Goal: Task Accomplishment & Management: Use online tool/utility

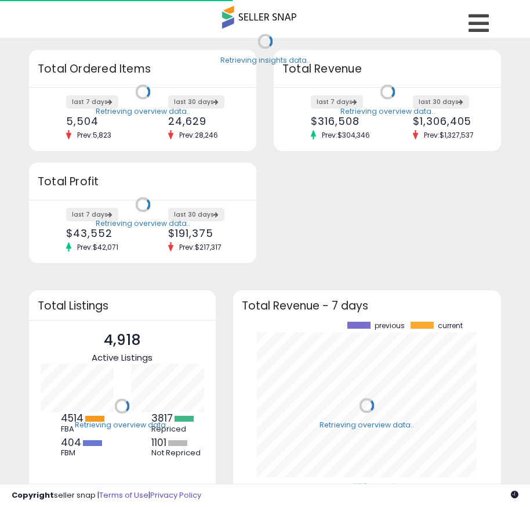
scroll to position [161, 245]
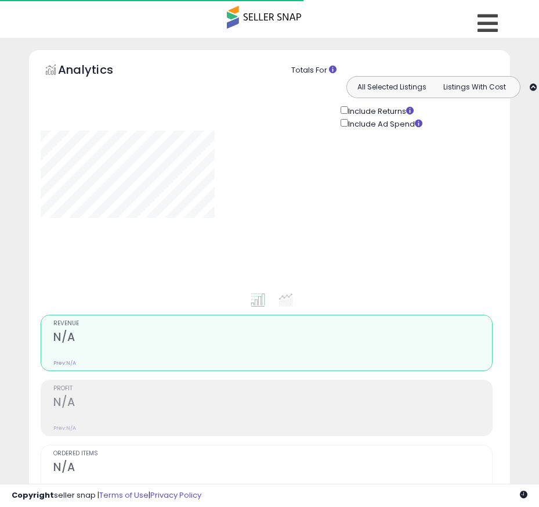
type input "*******"
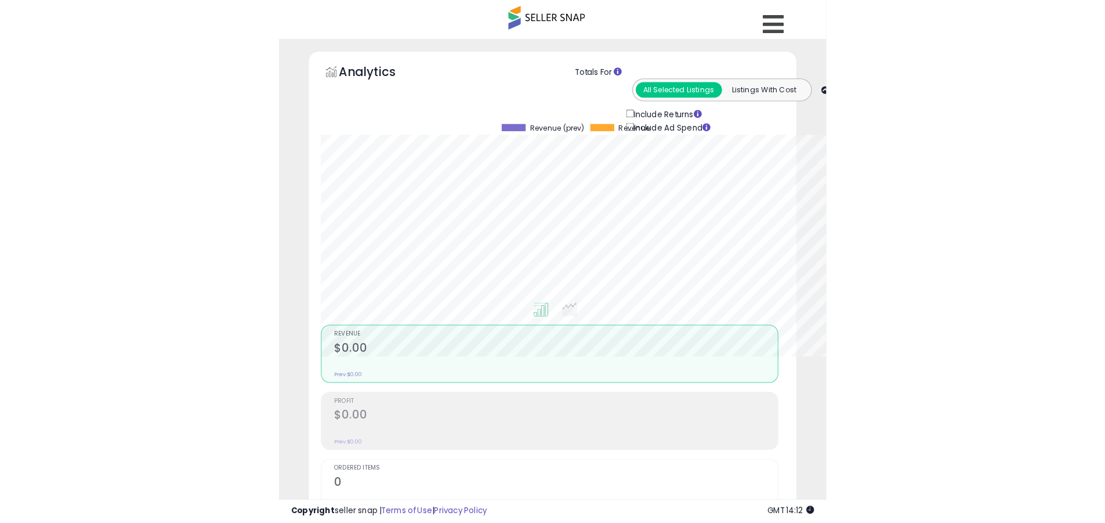
scroll to position [238, 608]
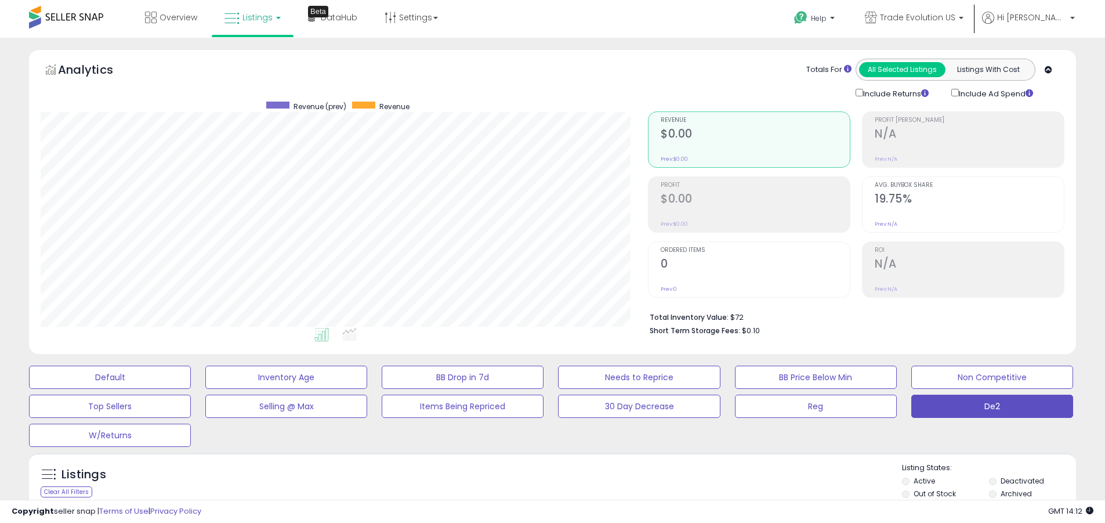
click at [538, 480] on label "Deactivated" at bounding box center [1023, 481] width 44 height 10
click at [538, 493] on label "Archived" at bounding box center [1016, 494] width 31 height 10
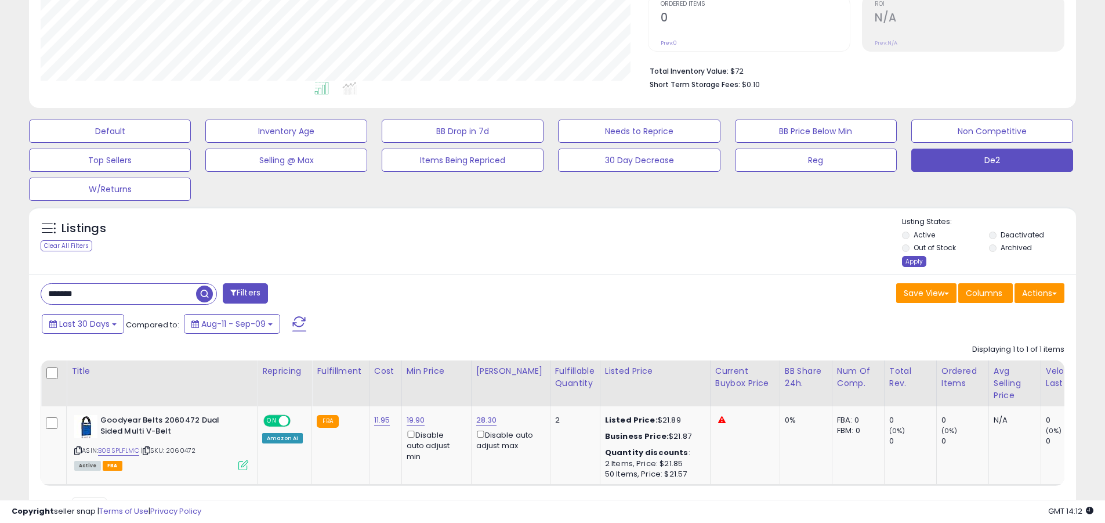
click at [538, 261] on div "Apply" at bounding box center [914, 261] width 24 height 11
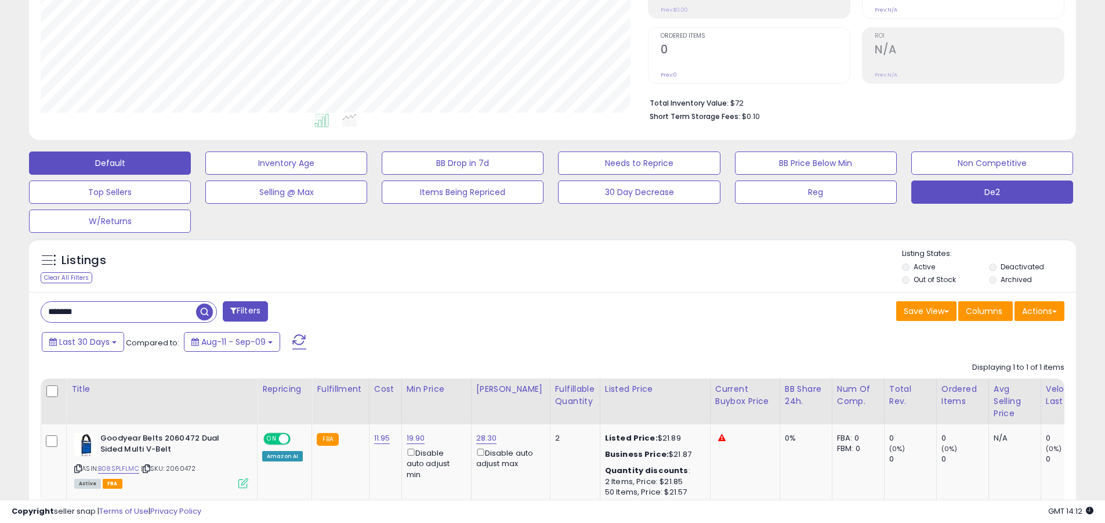
click at [110, 162] on button "Default" at bounding box center [110, 162] width 162 height 23
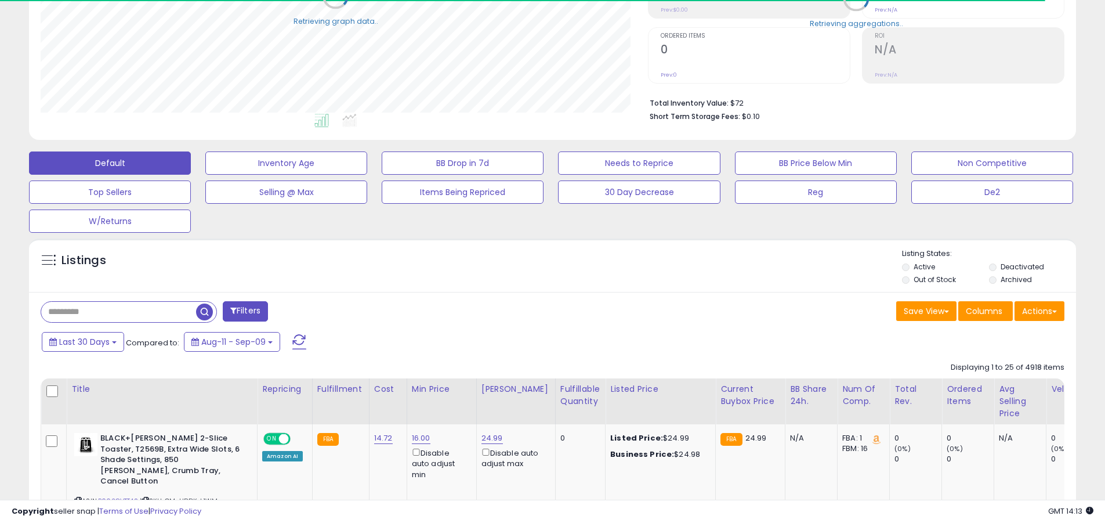
scroll to position [580020, 579650]
click at [299, 334] on span at bounding box center [299, 341] width 14 height 15
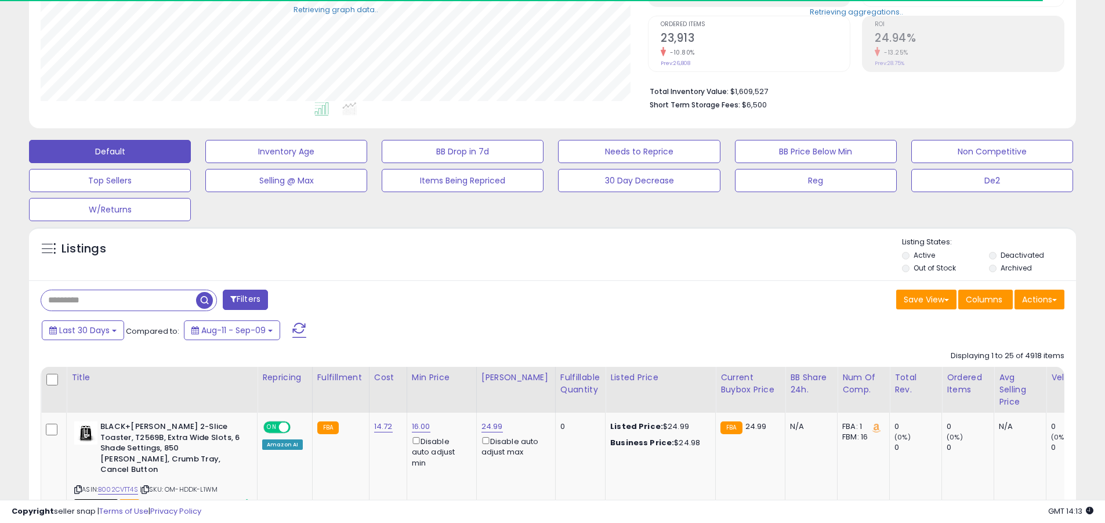
scroll to position [238, 608]
click at [118, 300] on input "text" at bounding box center [118, 300] width 155 height 20
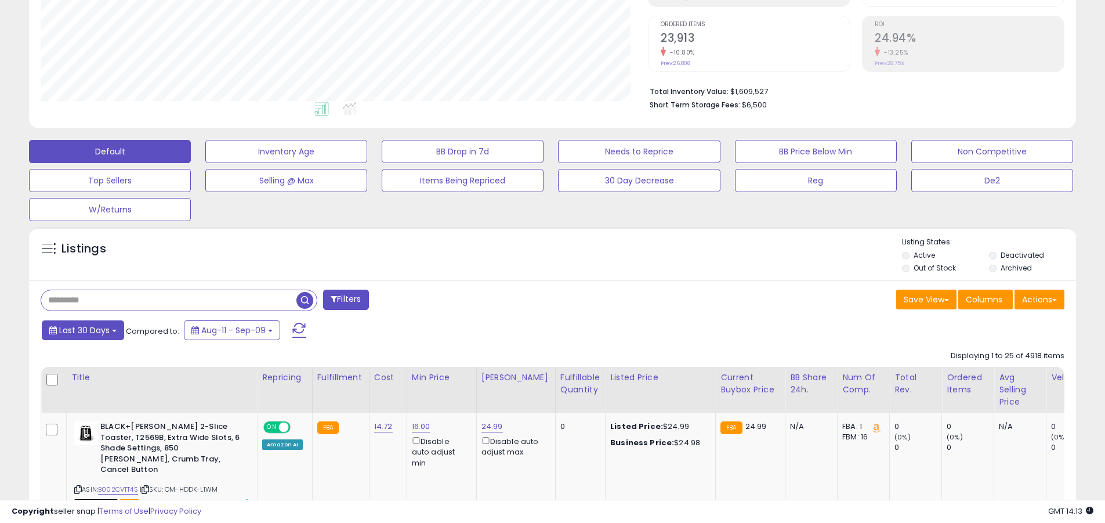
click at [82, 330] on span "Last 30 Days" at bounding box center [84, 330] width 50 height 12
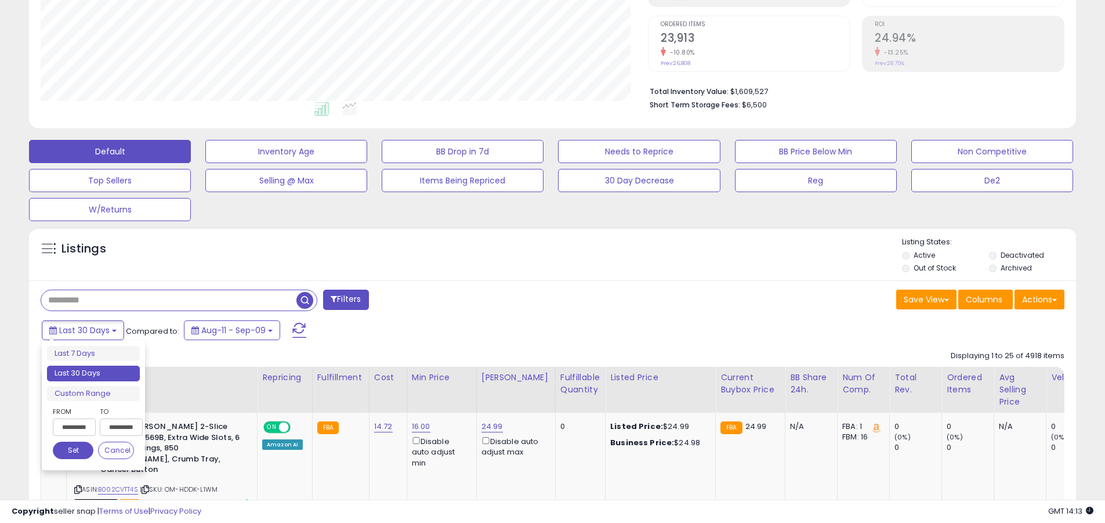
click at [93, 373] on li "Last 30 Days" at bounding box center [93, 374] width 93 height 16
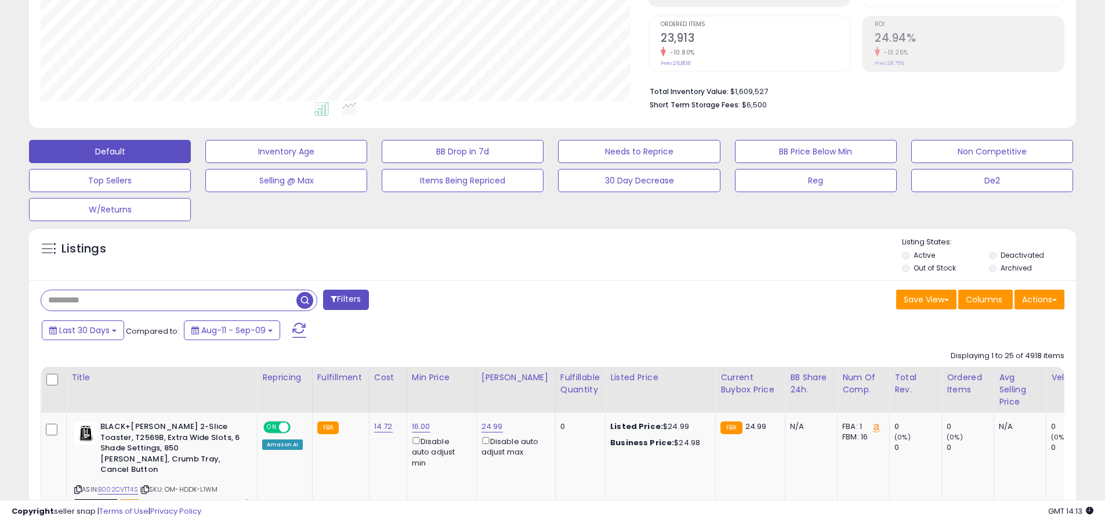
click at [169, 300] on input "text" at bounding box center [168, 300] width 255 height 20
click at [306, 298] on span "button" at bounding box center [305, 300] width 17 height 17
click at [538, 299] on button "Actions" at bounding box center [1040, 300] width 50 height 20
click at [0, 0] on link "Export All Columns" at bounding box center [0, 0] width 0 height 0
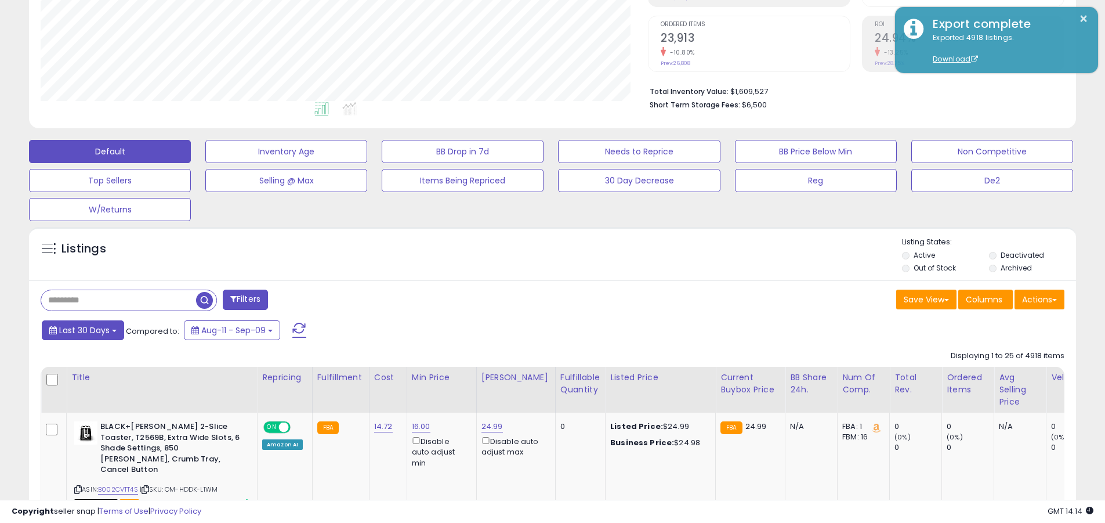
click at [82, 330] on span "Last 30 Days" at bounding box center [84, 330] width 50 height 12
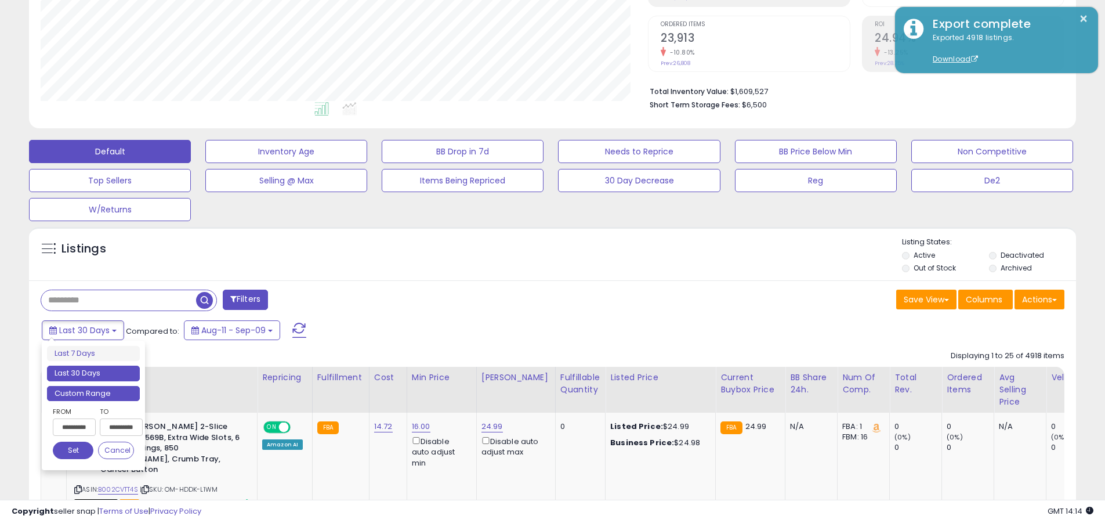
click at [93, 393] on li "Custom Range" at bounding box center [93, 394] width 93 height 16
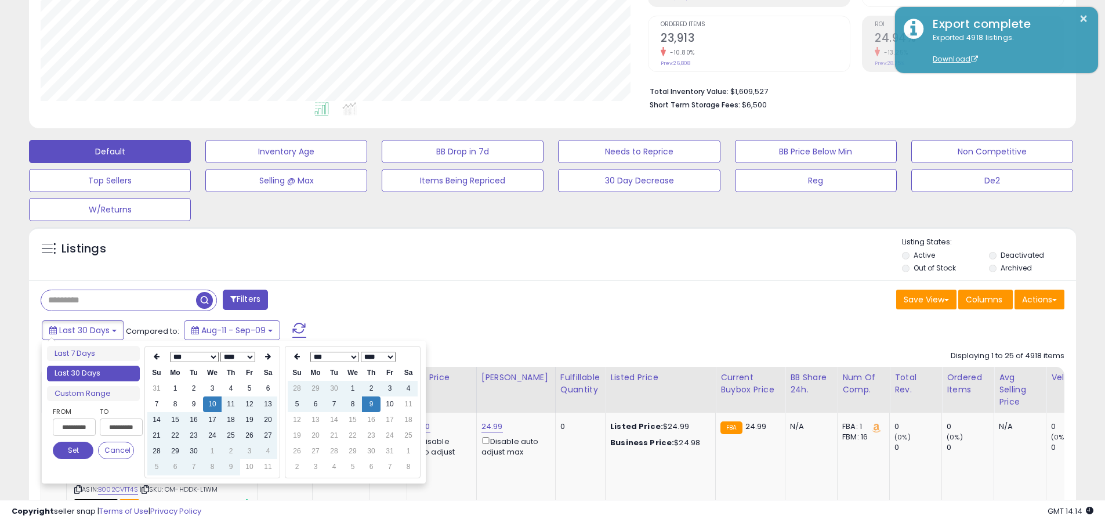
click at [74, 427] on input "**********" at bounding box center [74, 426] width 43 height 17
type input "**********"
click at [73, 450] on button "Set" at bounding box center [73, 450] width 41 height 17
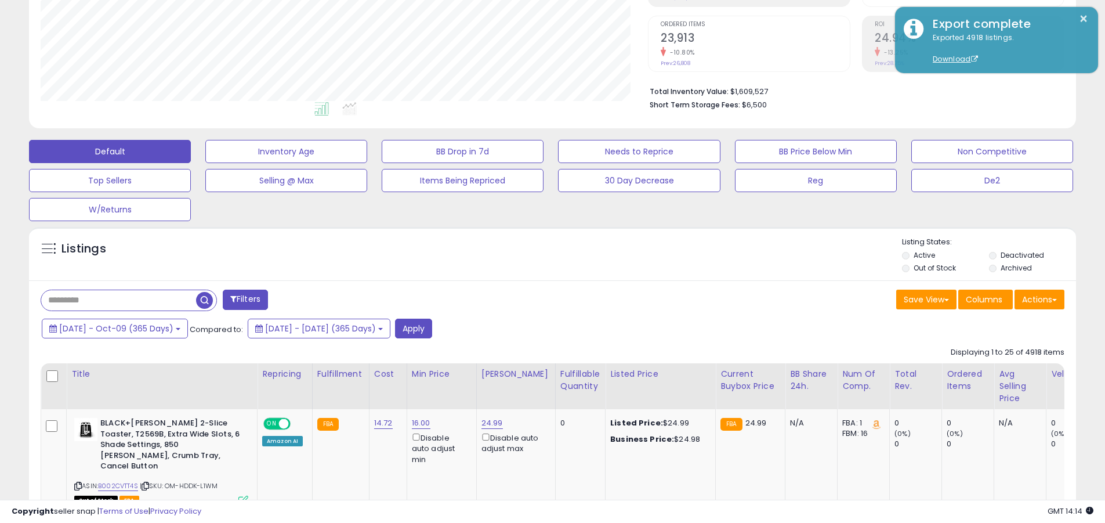
click at [118, 300] on input "text" at bounding box center [118, 300] width 155 height 20
click at [432, 328] on button "Apply" at bounding box center [413, 329] width 37 height 20
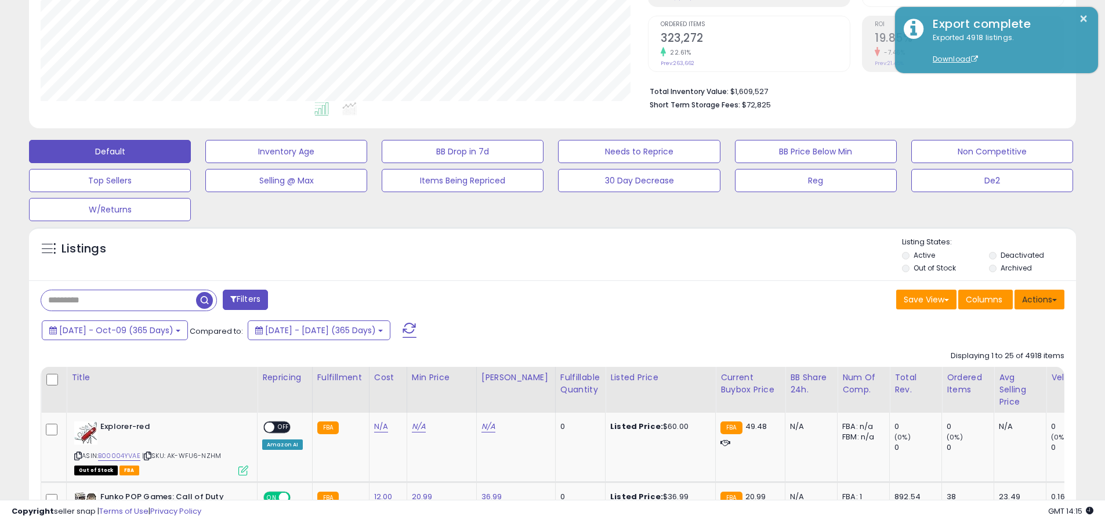
click at [538, 299] on button "Actions" at bounding box center [1040, 300] width 50 height 20
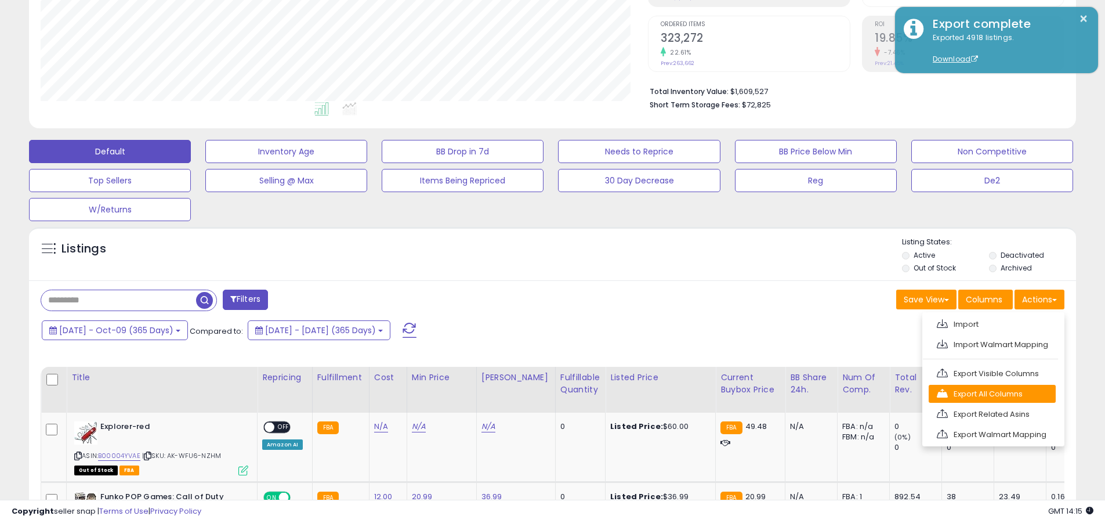
click at [538, 393] on link "Export All Columns" at bounding box center [992, 394] width 127 height 18
